Goal: Navigation & Orientation: Find specific page/section

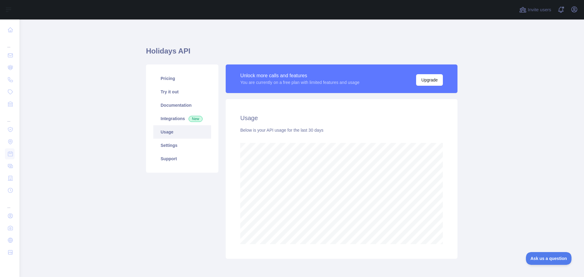
scroll to position [258, 560]
click at [165, 118] on link "Integrations New" at bounding box center [182, 118] width 58 height 13
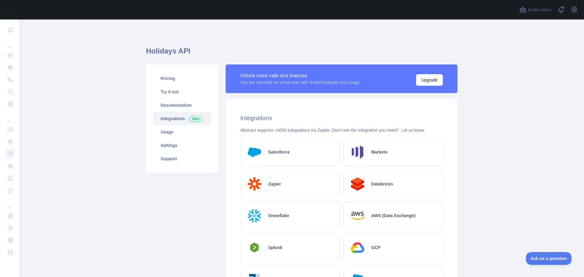
click at [163, 117] on link "Integrations New" at bounding box center [182, 118] width 58 height 13
click at [169, 104] on link "Documentation" at bounding box center [182, 105] width 58 height 13
click at [164, 133] on link "Usage" at bounding box center [182, 131] width 58 height 13
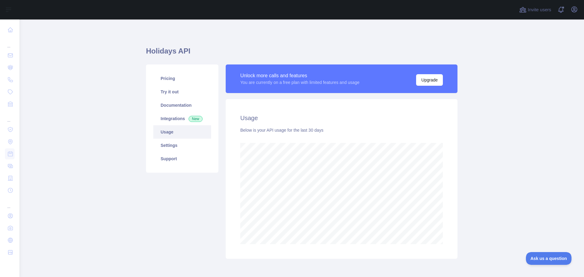
scroll to position [258, 560]
click at [164, 133] on link "Usage" at bounding box center [182, 131] width 58 height 13
